Goal: Task Accomplishment & Management: Use online tool/utility

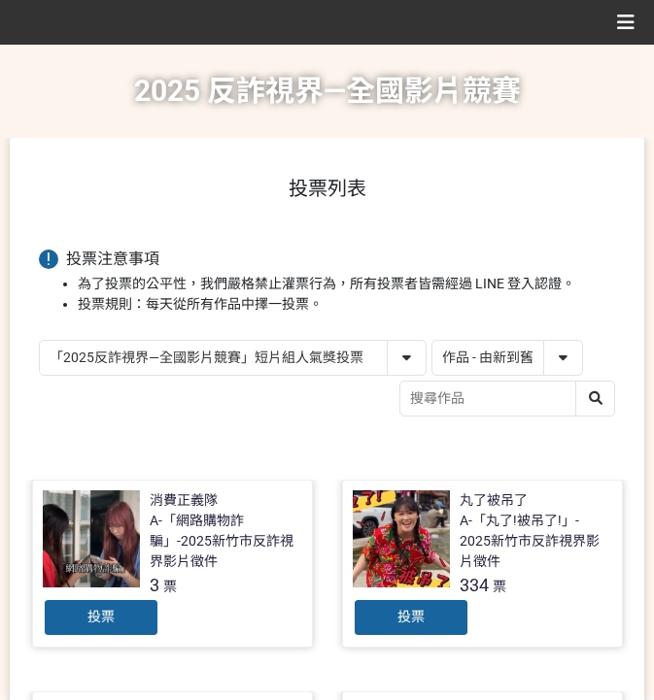
select select "13146"
click at [495, 345] on select "作品 - 由新到舊 作品 - 由舊到新 票數 - 由多到少 票數 - 由少到多" at bounding box center [507, 358] width 150 height 34
select select "vote"
click at [432, 341] on select "作品 - 由新到舊 作品 - 由舊到新 票數 - 由多到少 票數 - 由少到多" at bounding box center [507, 358] width 150 height 34
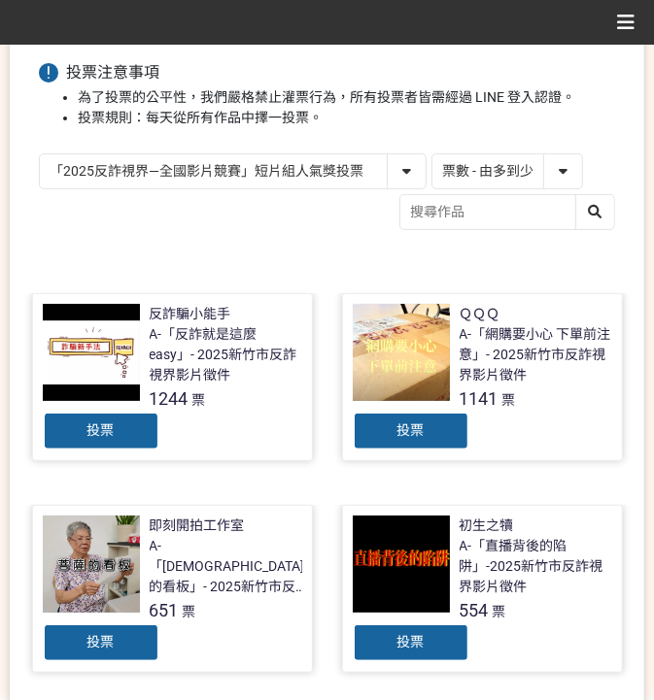
scroll to position [194, 0]
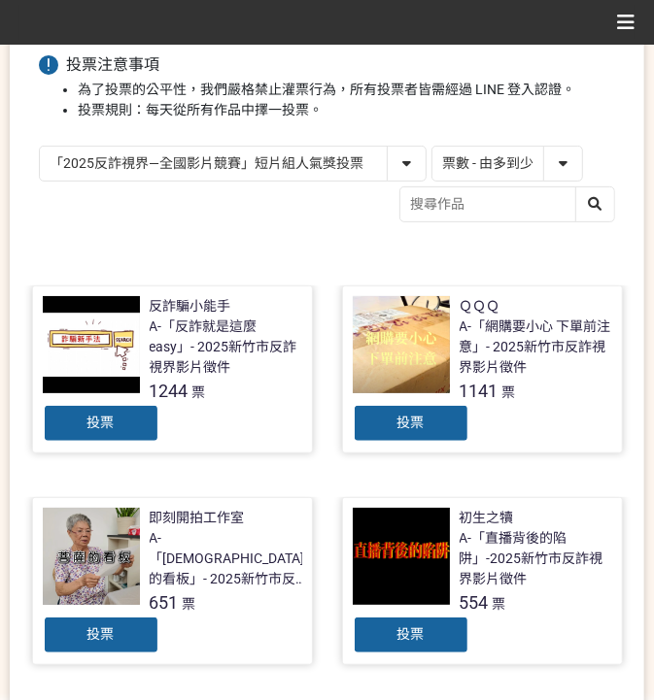
click at [430, 424] on div "投票" at bounding box center [411, 423] width 117 height 39
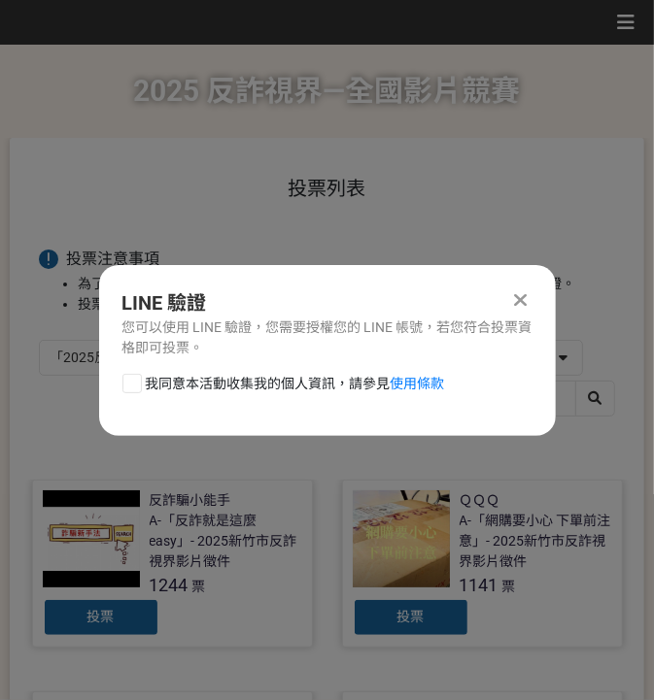
click at [277, 383] on span "我同意本活動收集我的個人資訊，請參見 使用條款" at bounding box center [295, 384] width 299 height 20
click at [136, 383] on input "我同意本活動收集我的個人資訊，請參見 使用條款" at bounding box center [129, 383] width 13 height 13
checkbox input "false"
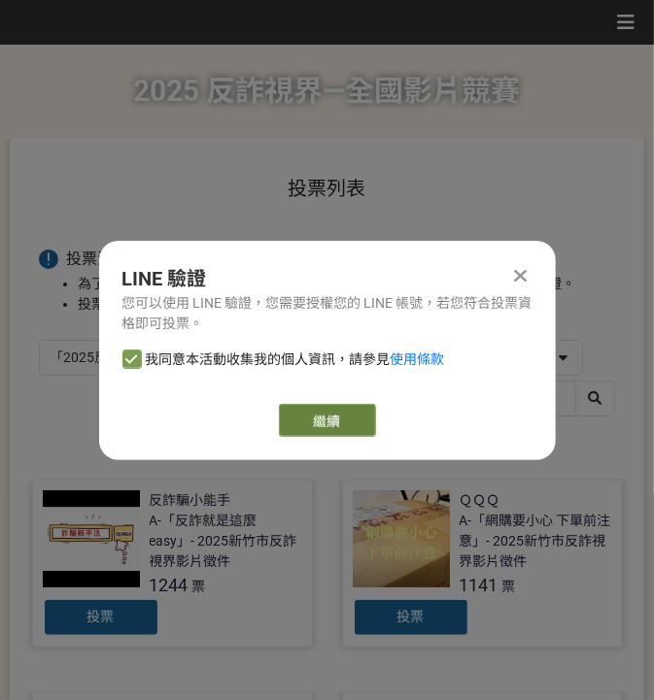
click at [316, 416] on link "繼續" at bounding box center [327, 420] width 97 height 33
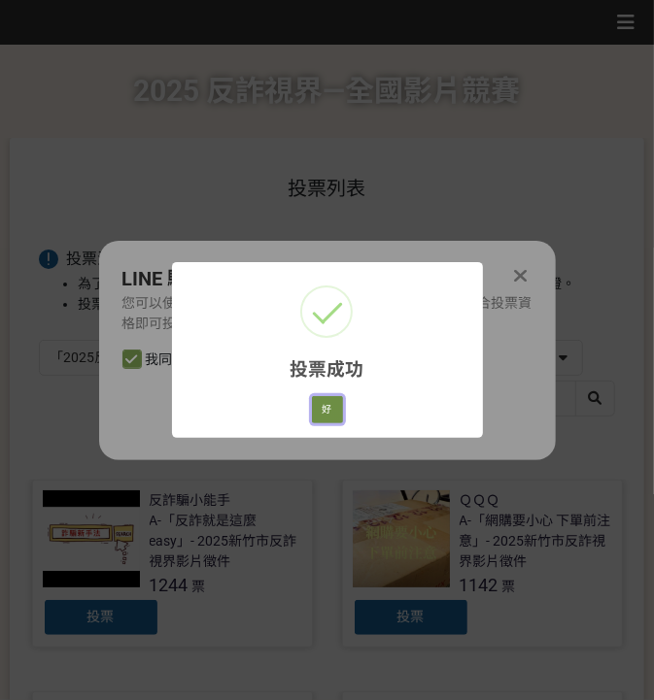
click at [327, 413] on button "好" at bounding box center [327, 409] width 31 height 27
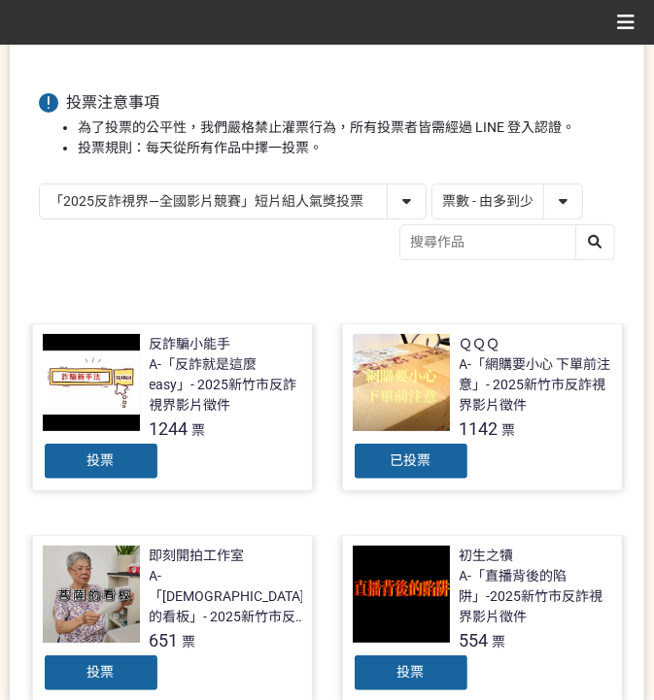
scroll to position [176, 0]
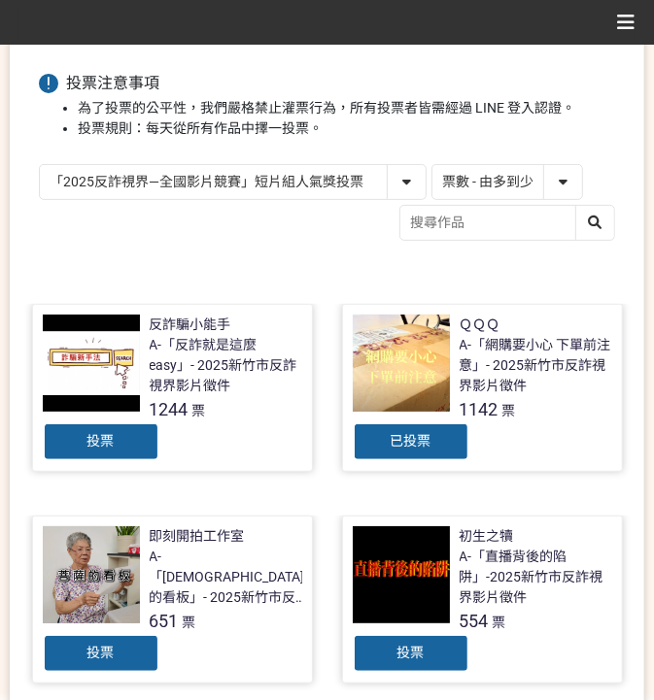
click at [195, 187] on select "「2025反詐視界—全國影片競賽」短影音組人氣獎投票 「2025反詐視界—全國影片競賽」短片組人氣獎投票" at bounding box center [233, 182] width 386 height 34
select select "13147"
click at [40, 165] on select "「2025反詐視界—全國影片競賽」短影音組人氣獎投票 「2025反詐視界—全國影片競賽」短片組人氣獎投票" at bounding box center [233, 182] width 386 height 34
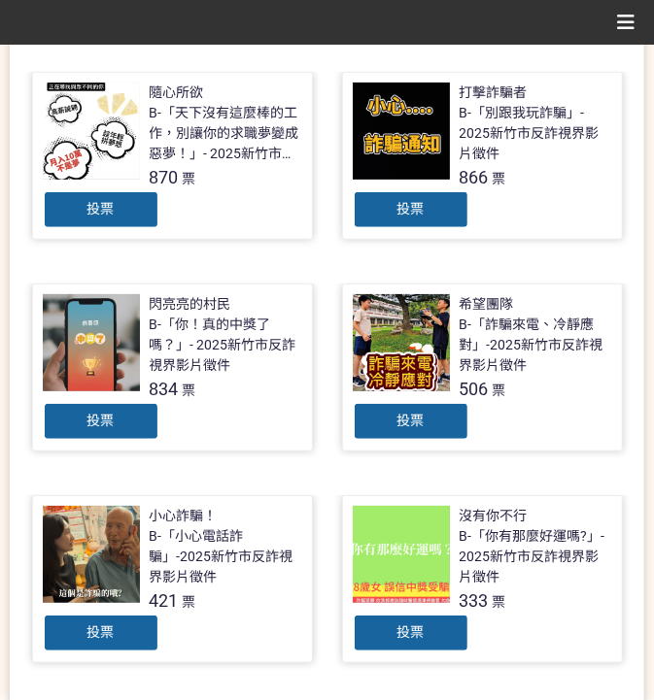
scroll to position [389, 0]
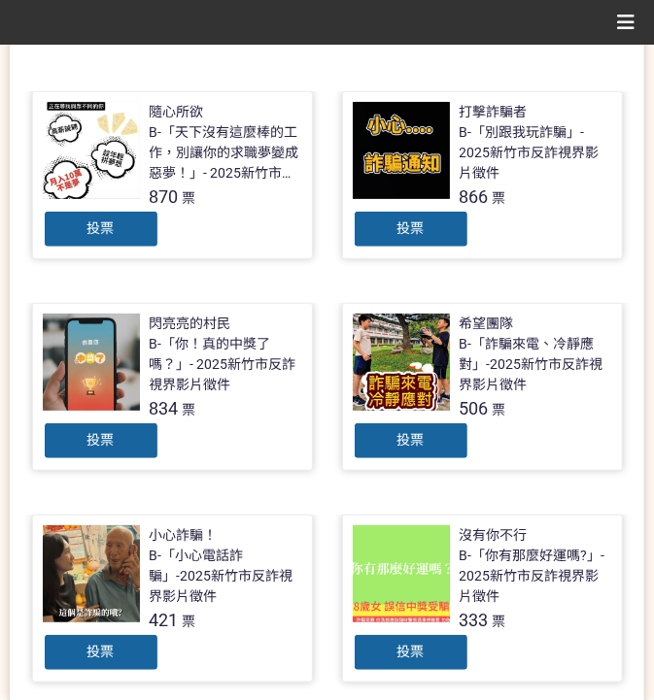
click at [385, 231] on div "投票" at bounding box center [411, 229] width 117 height 39
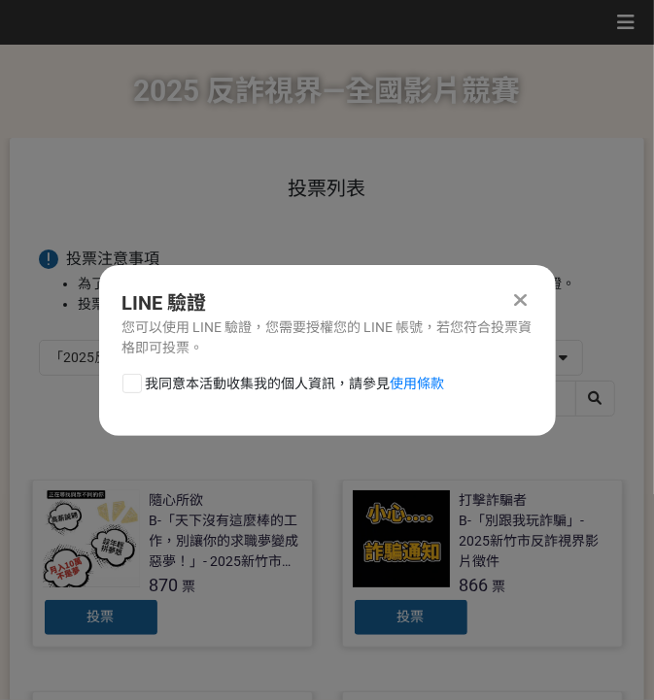
click at [236, 383] on span "我同意本活動收集我的個人資訊，請參見 使用條款" at bounding box center [295, 384] width 299 height 20
click at [136, 383] on input "我同意本活動收集我的個人資訊，請參見 使用條款" at bounding box center [129, 383] width 13 height 13
checkbox input "false"
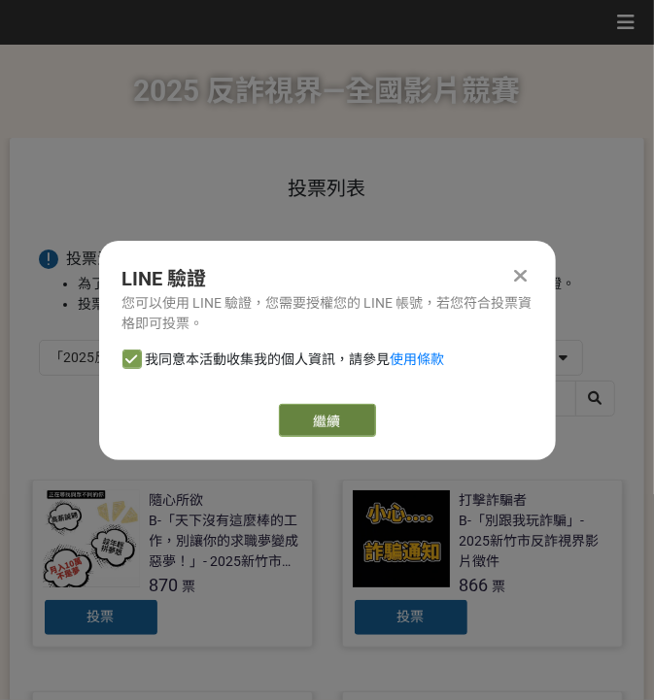
click at [346, 411] on link "繼續" at bounding box center [327, 420] width 97 height 33
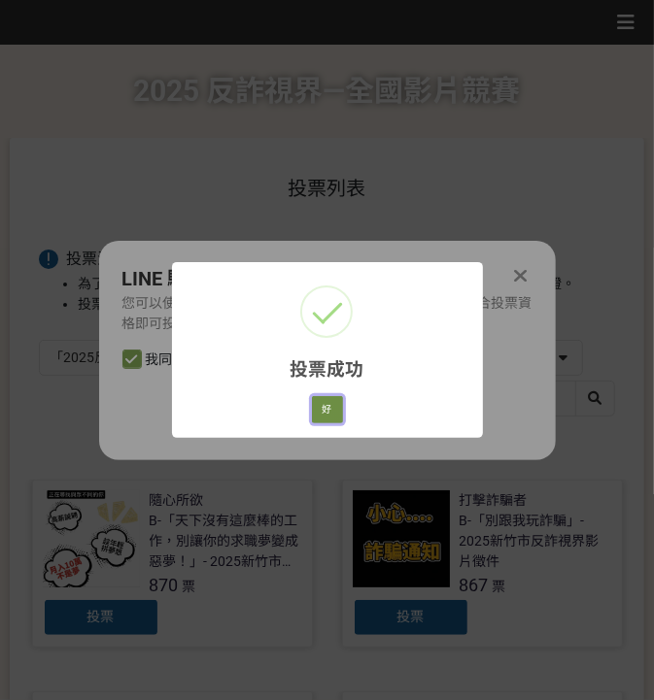
click at [332, 417] on button "好" at bounding box center [327, 409] width 31 height 27
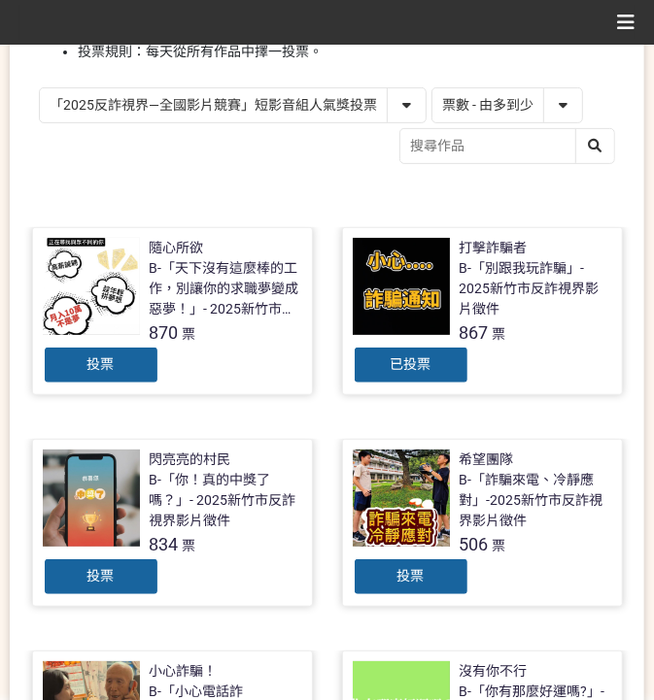
scroll to position [230, 0]
